Goal: Check status: Check status

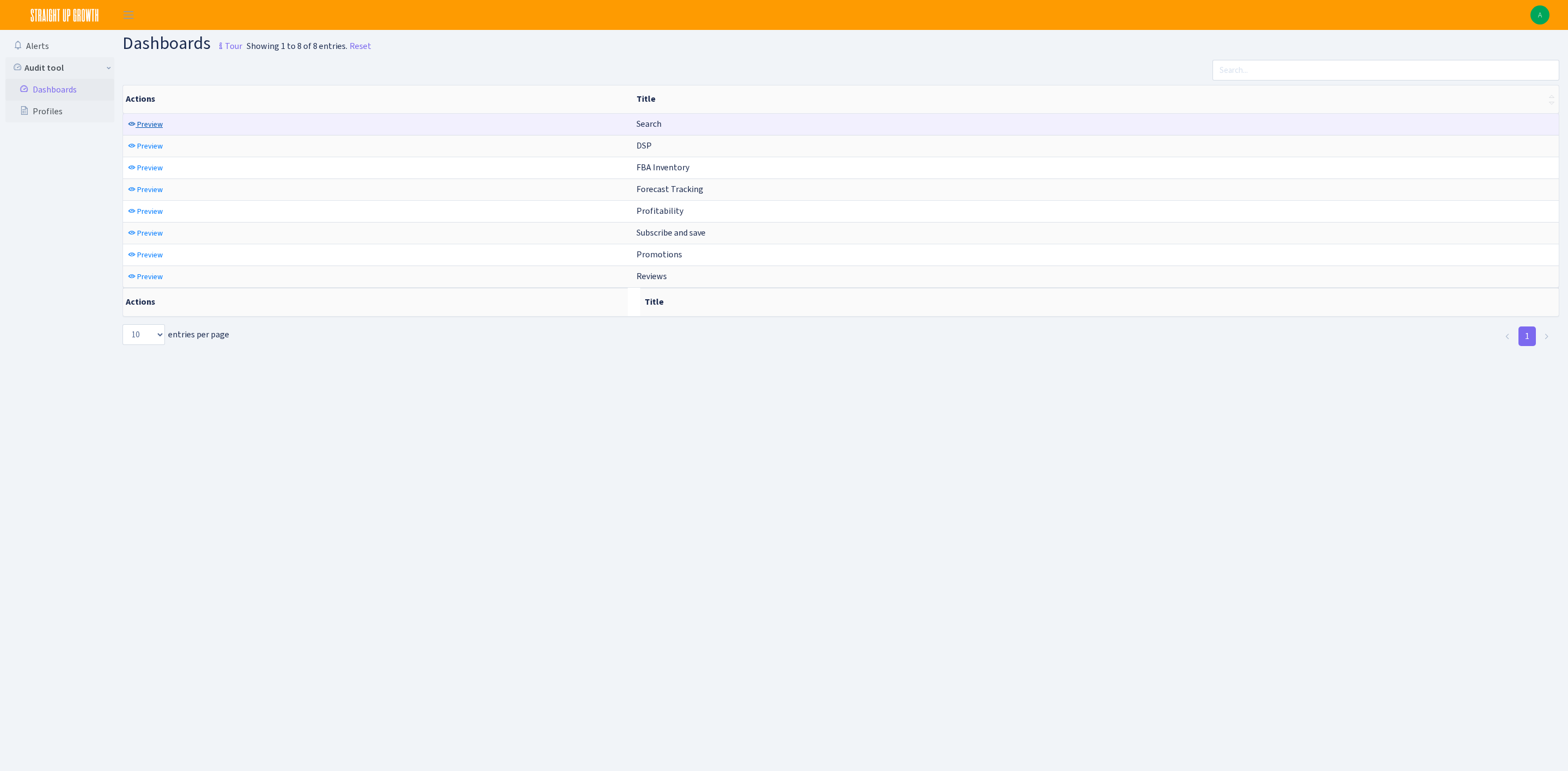
click at [150, 128] on span "Preview" at bounding box center [150, 124] width 26 height 10
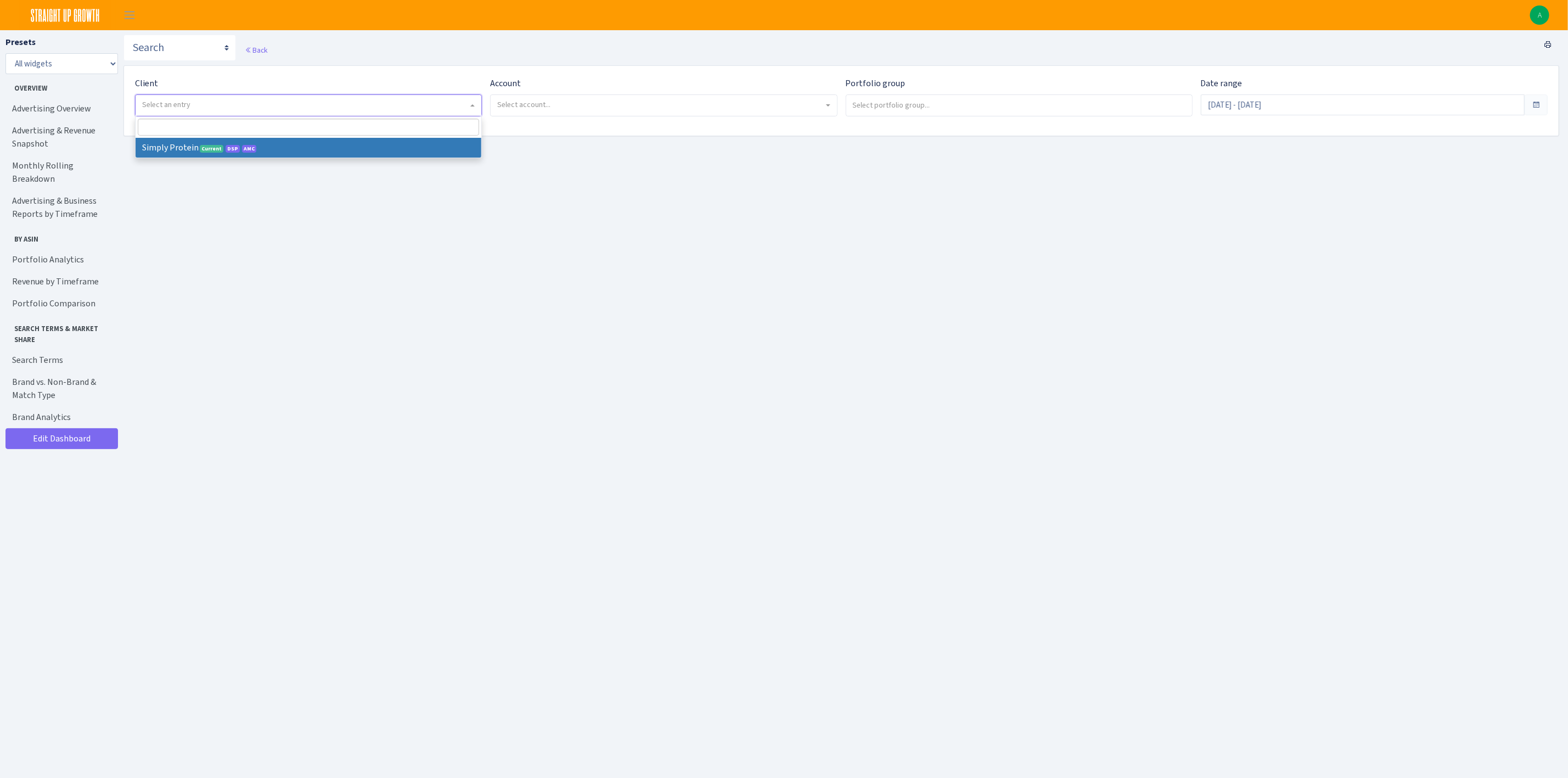
click at [221, 109] on span "Select an entry" at bounding box center [305, 105] width 326 height 11
select select "332"
select select
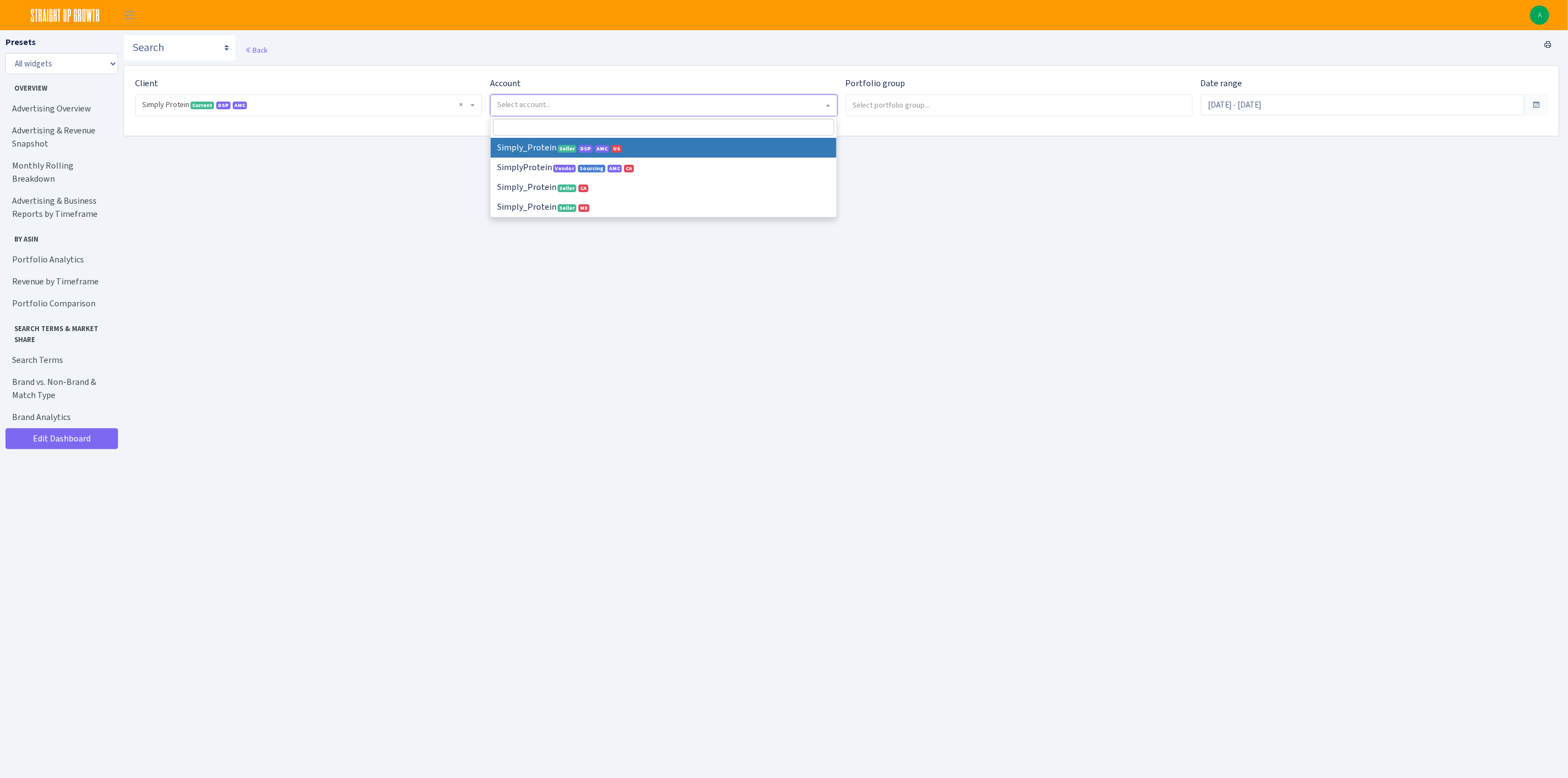
click at [550, 109] on span "Select account..." at bounding box center [523, 104] width 53 height 10
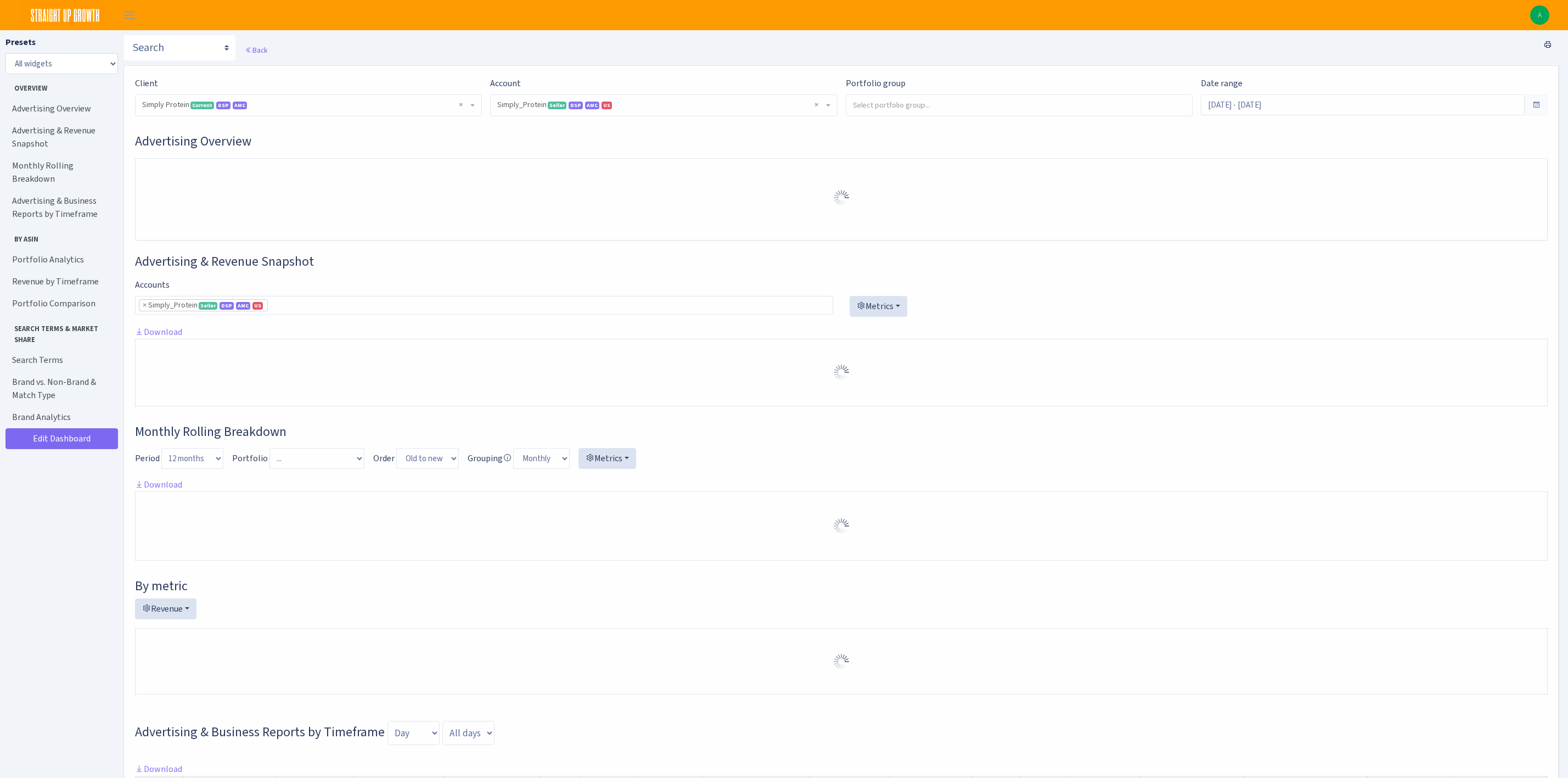
select select "470438976738569"
click at [625, 101] on span "× Simply_Protein Seller DSP AMC US 470438976738569A1B3P8939UXC7XENTITYMWGWG0Y0T…" at bounding box center [660, 105] width 326 height 11
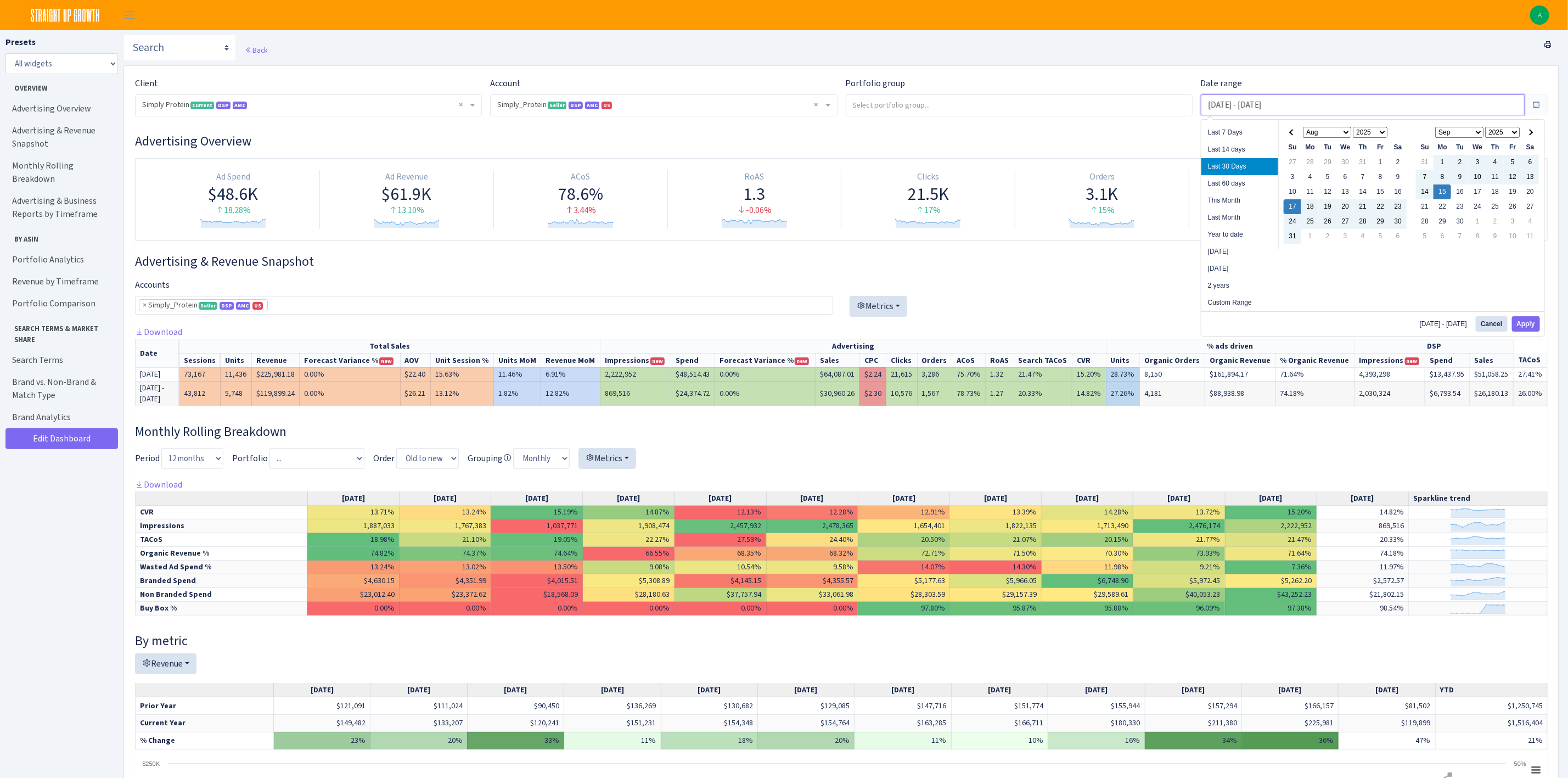
click at [1319, 109] on input "Aug 17, 2025 - Sep 15, 2025" at bounding box center [1363, 105] width 324 height 21
click at [1238, 201] on li "This Month" at bounding box center [1240, 201] width 77 height 17
type input "Sep 1, 2025 - Sep 15, 2025"
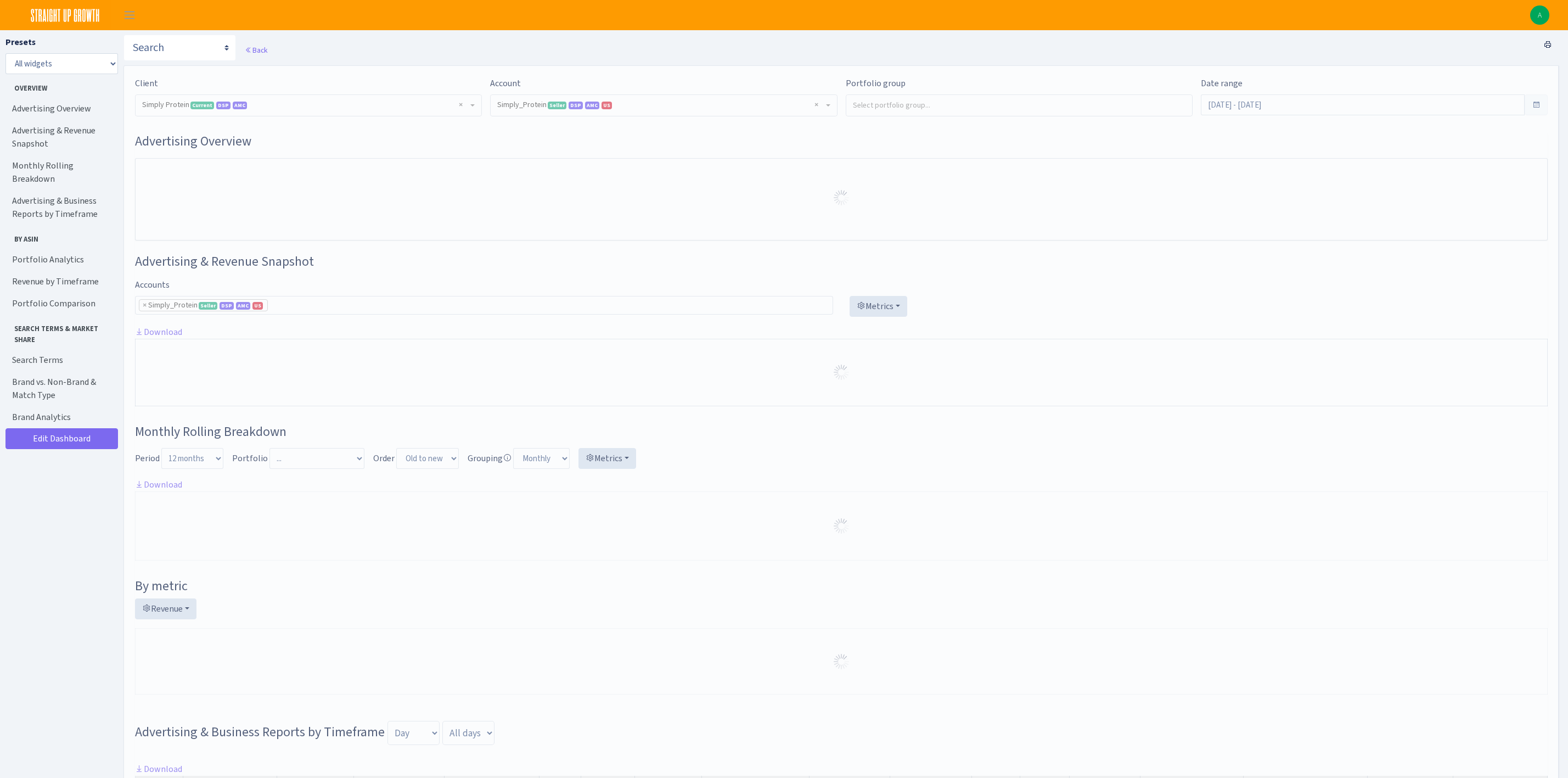
select select "470438976738569"
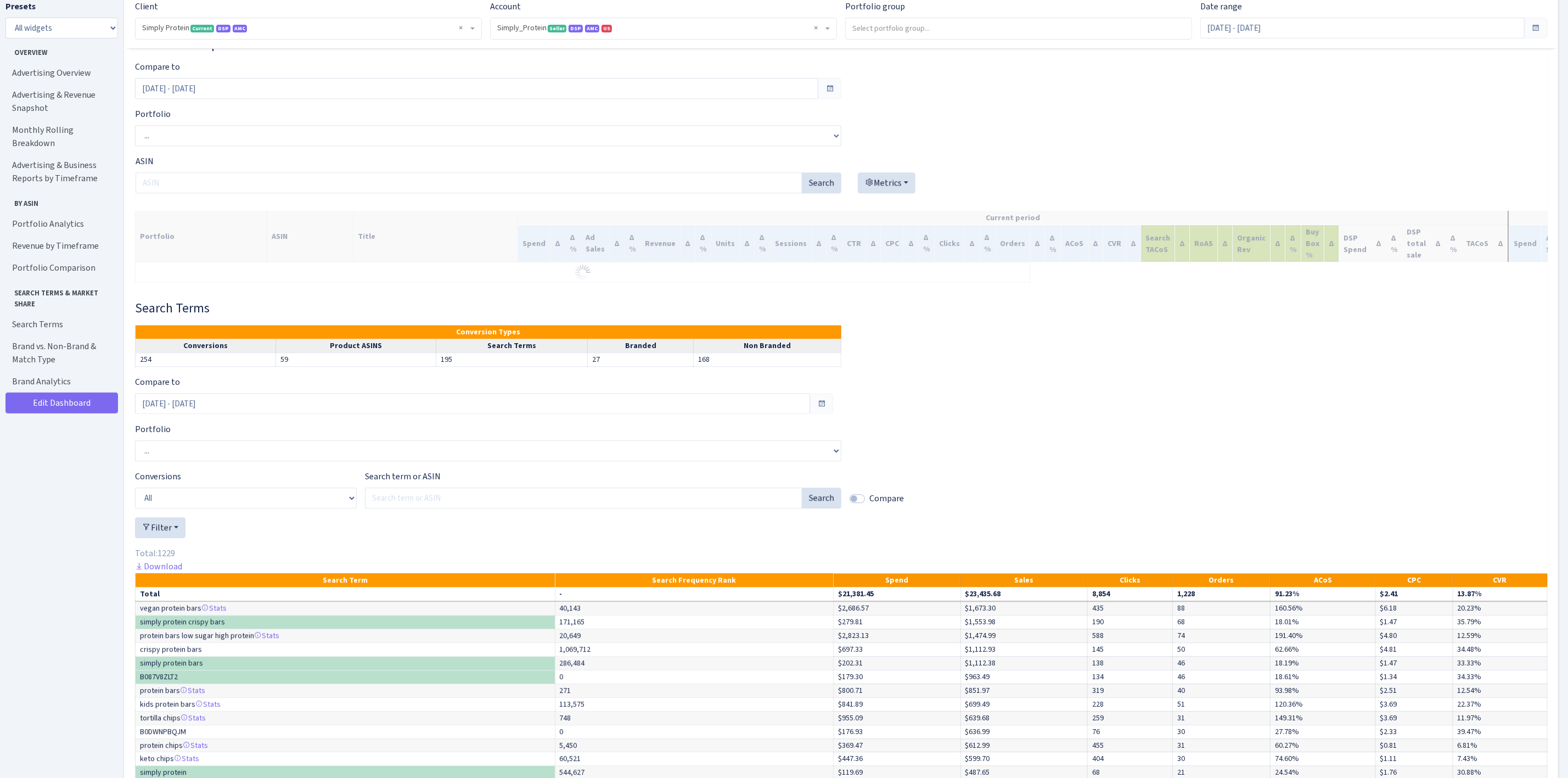
scroll to position [1719, 0]
